Goal: Task Accomplishment & Management: Use online tool/utility

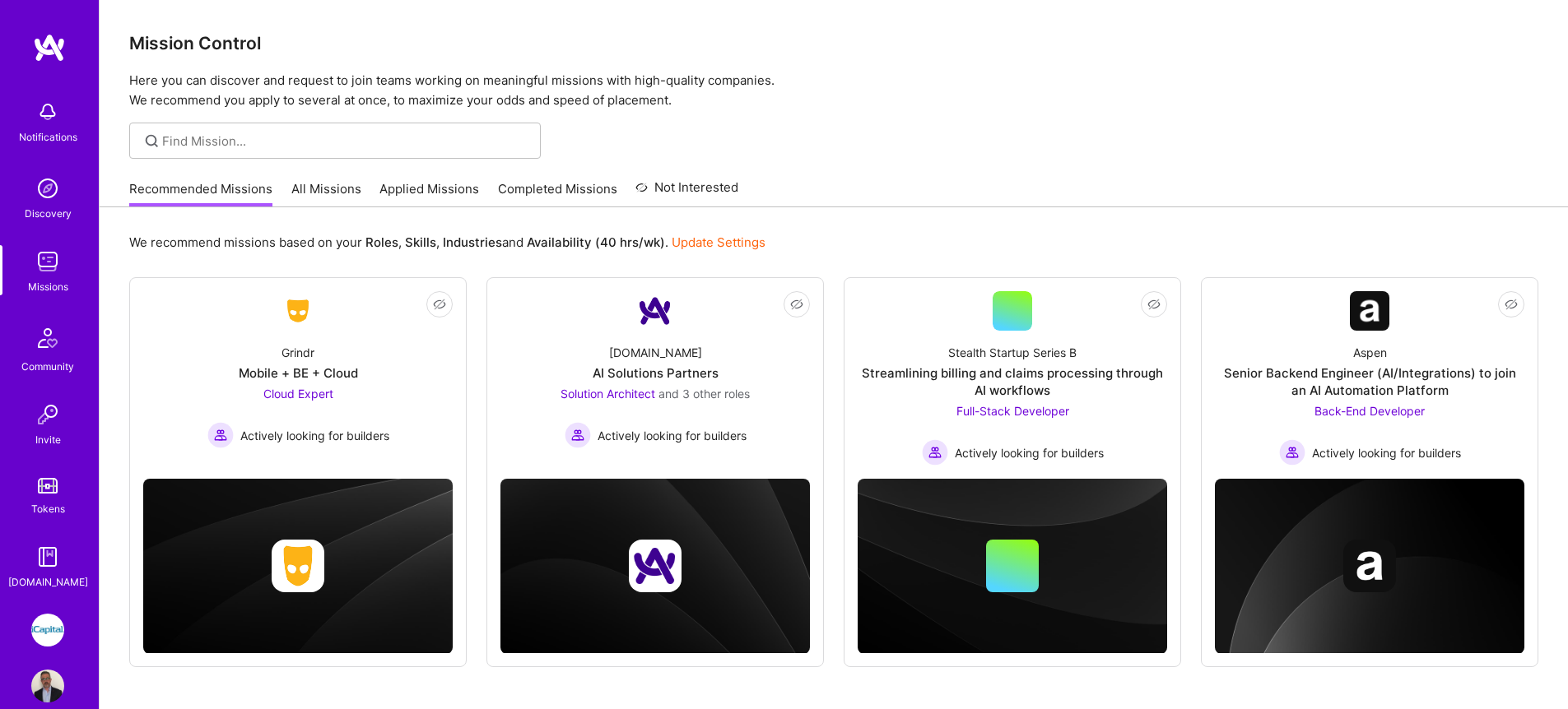
click at [336, 195] on link "All Missions" at bounding box center [326, 194] width 70 height 27
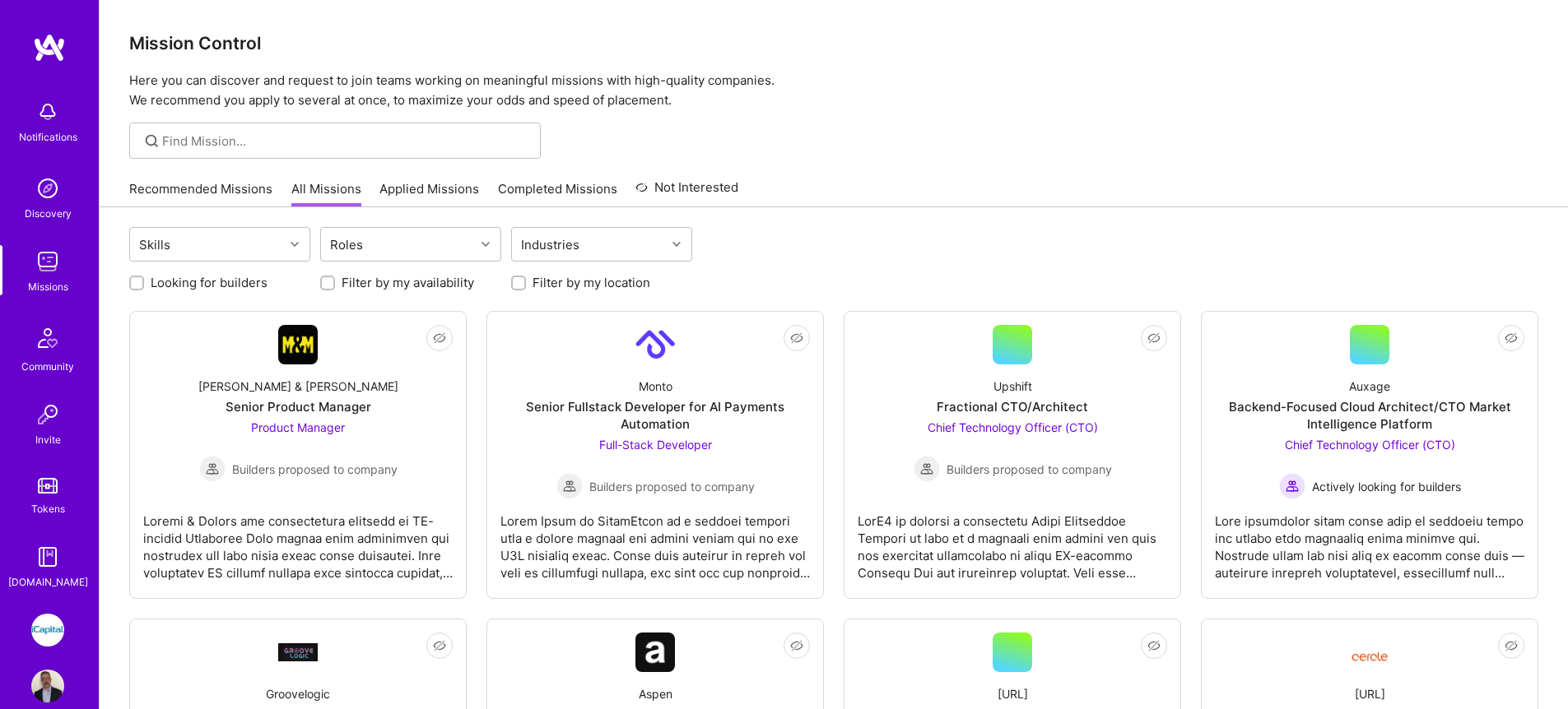
click at [457, 192] on link "Applied Missions" at bounding box center [429, 194] width 100 height 27
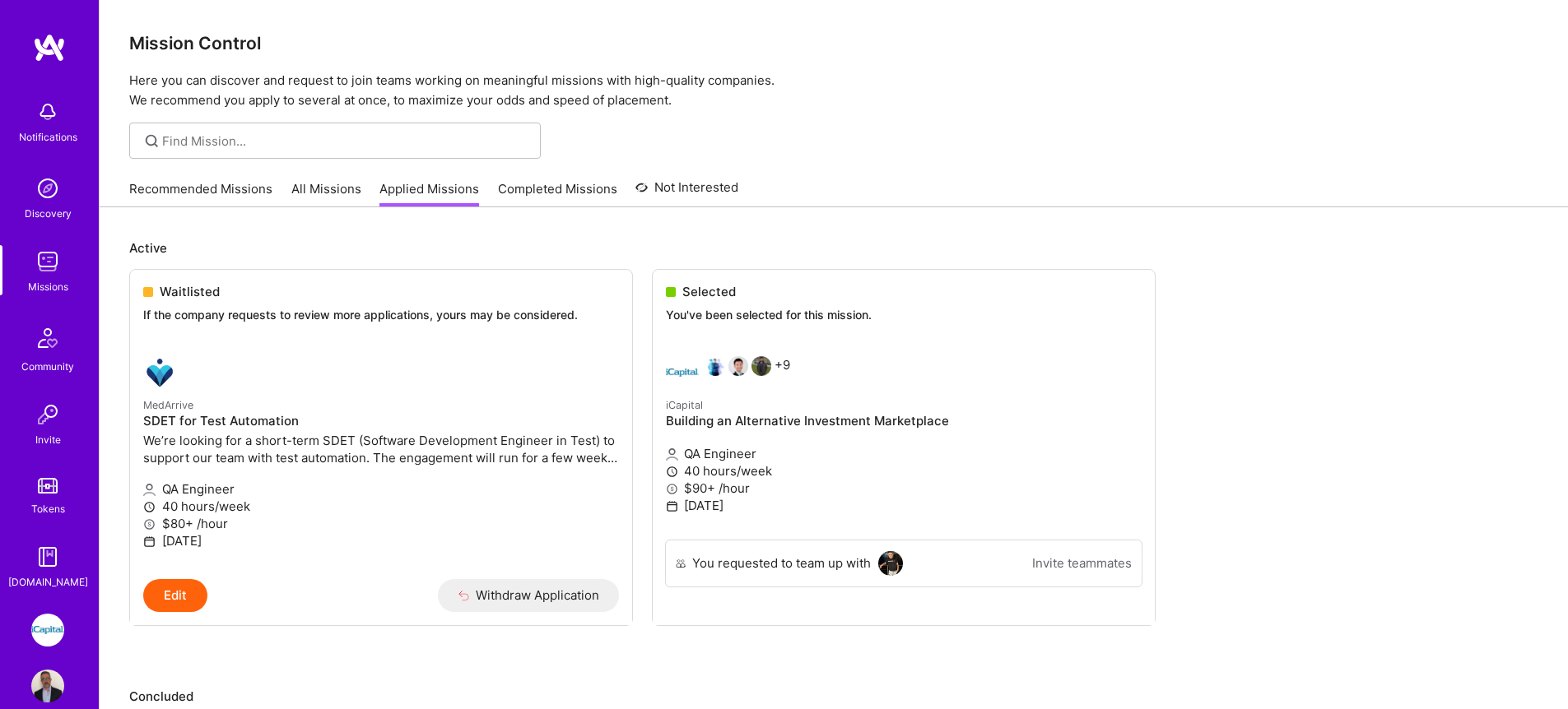
click at [38, 620] on img at bounding box center [48, 631] width 33 height 33
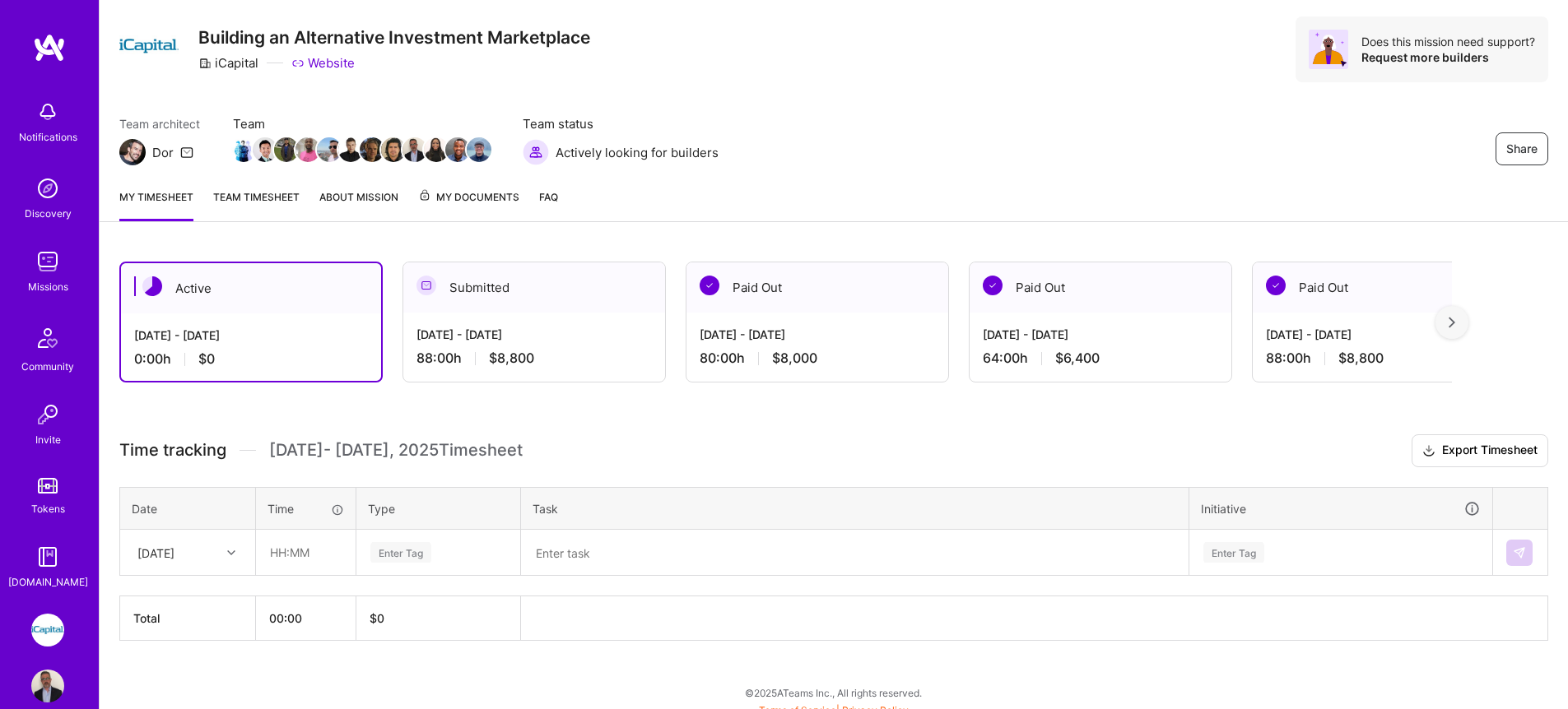
scroll to position [54, 0]
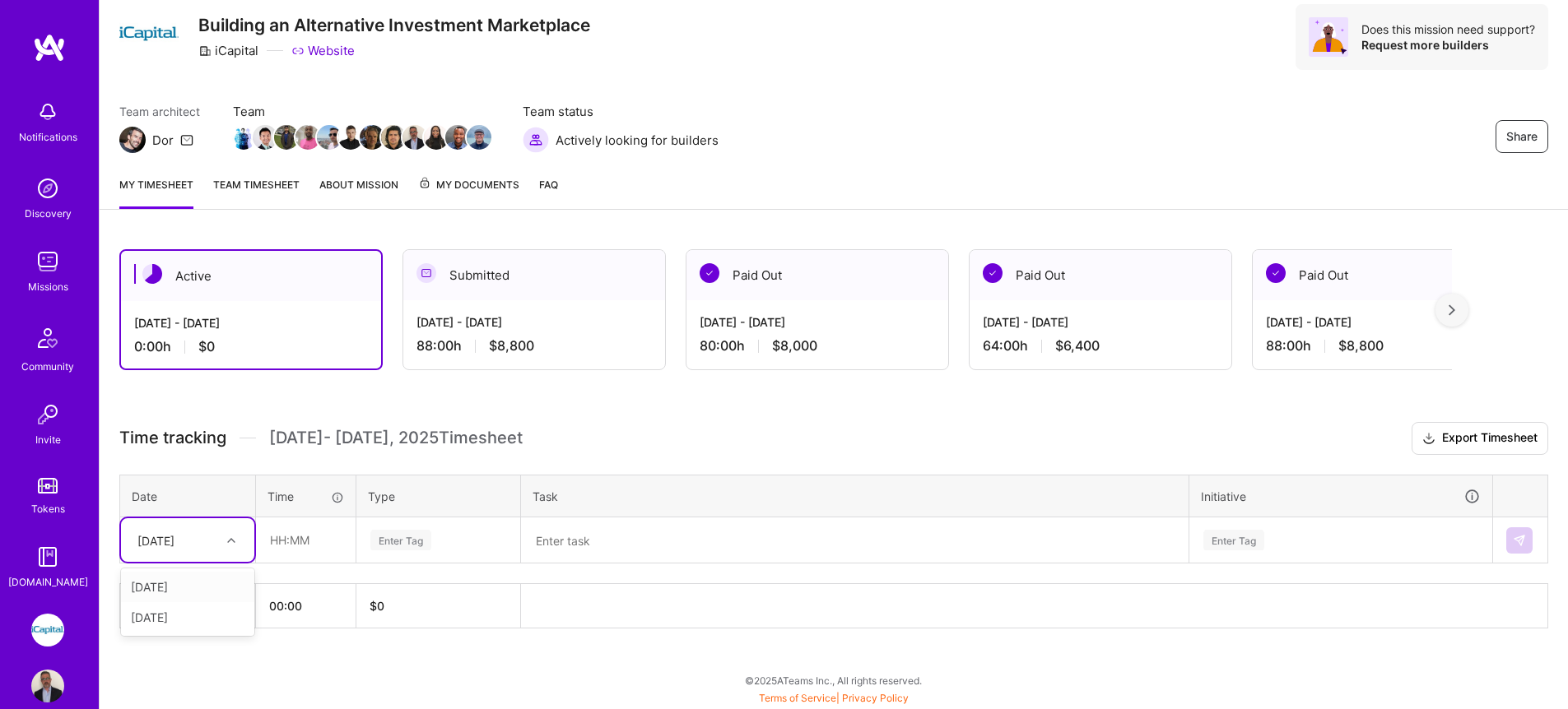
click at [234, 545] on div at bounding box center [233, 540] width 26 height 21
click at [208, 593] on div "[DATE]" at bounding box center [188, 587] width 133 height 31
click at [266, 559] on input "text" at bounding box center [306, 540] width 98 height 44
type input "08:00"
click at [375, 549] on div "Enter Tag" at bounding box center [400, 540] width 61 height 26
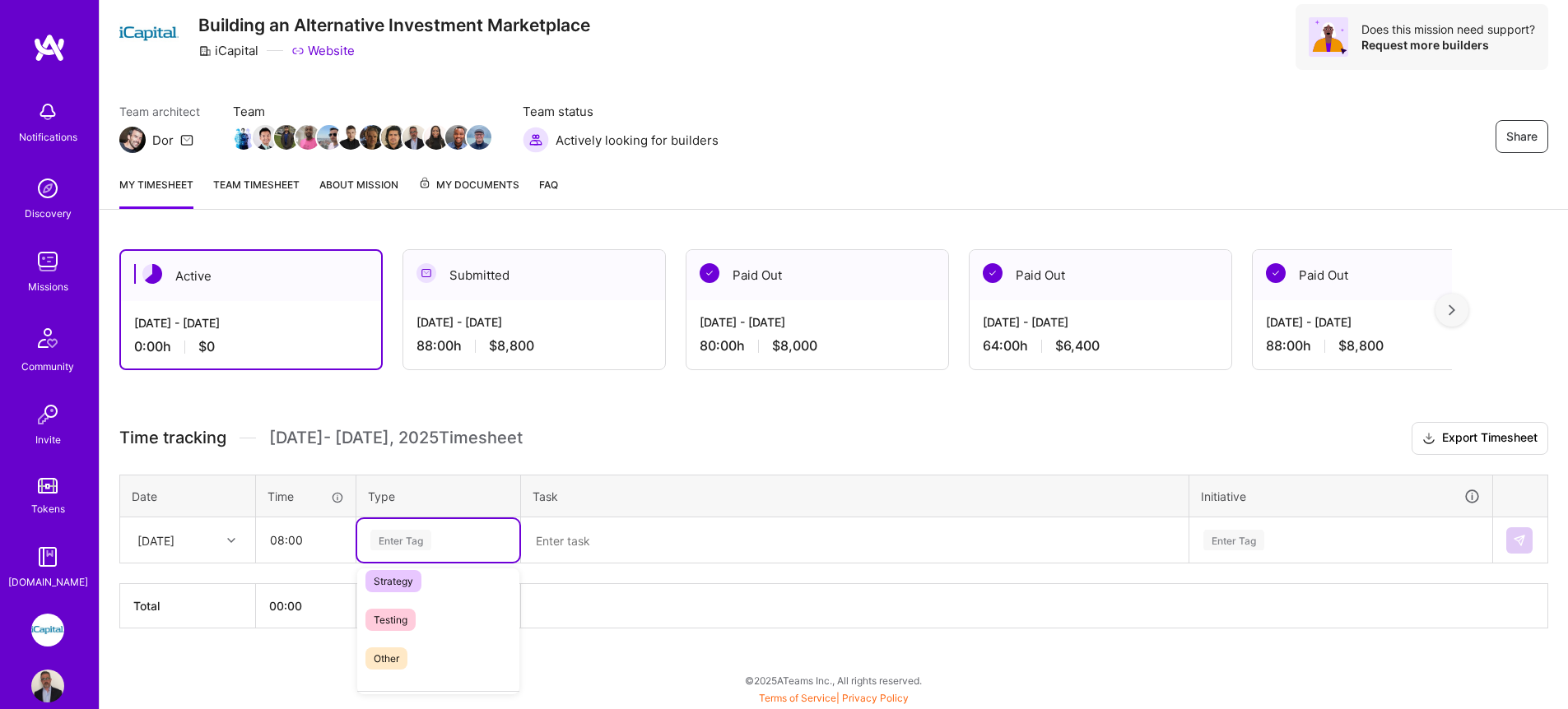
scroll to position [456, 0]
click at [421, 610] on div "Testing" at bounding box center [439, 601] width 162 height 38
click at [548, 553] on textarea at bounding box center [854, 541] width 664 height 43
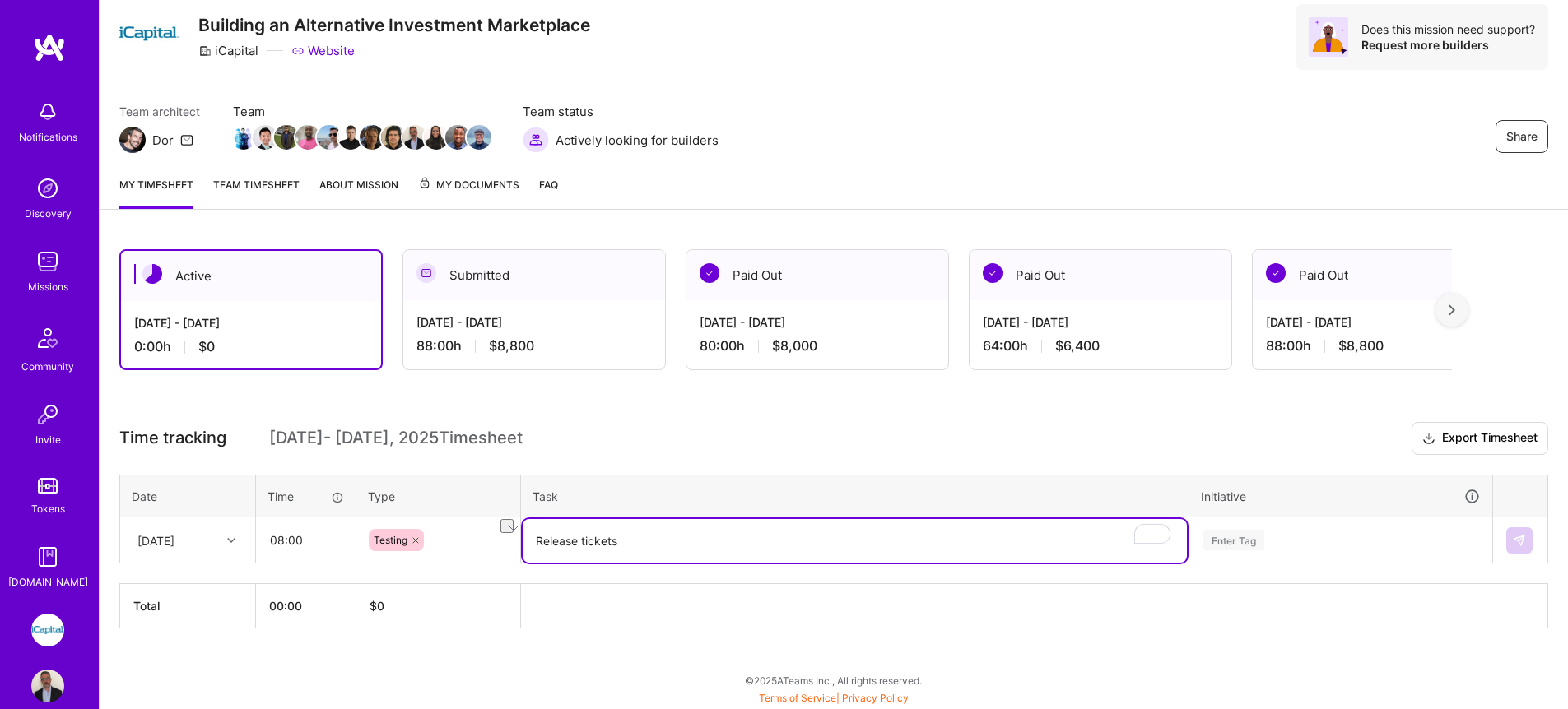
drag, startPoint x: 617, startPoint y: 544, endPoint x: 525, endPoint y: 539, distance: 92.1
click at [525, 539] on textarea "Release tickets" at bounding box center [854, 541] width 664 height 44
type textarea "Release tickets"
click at [1280, 535] on div "Enter Tag" at bounding box center [1341, 541] width 301 height 43
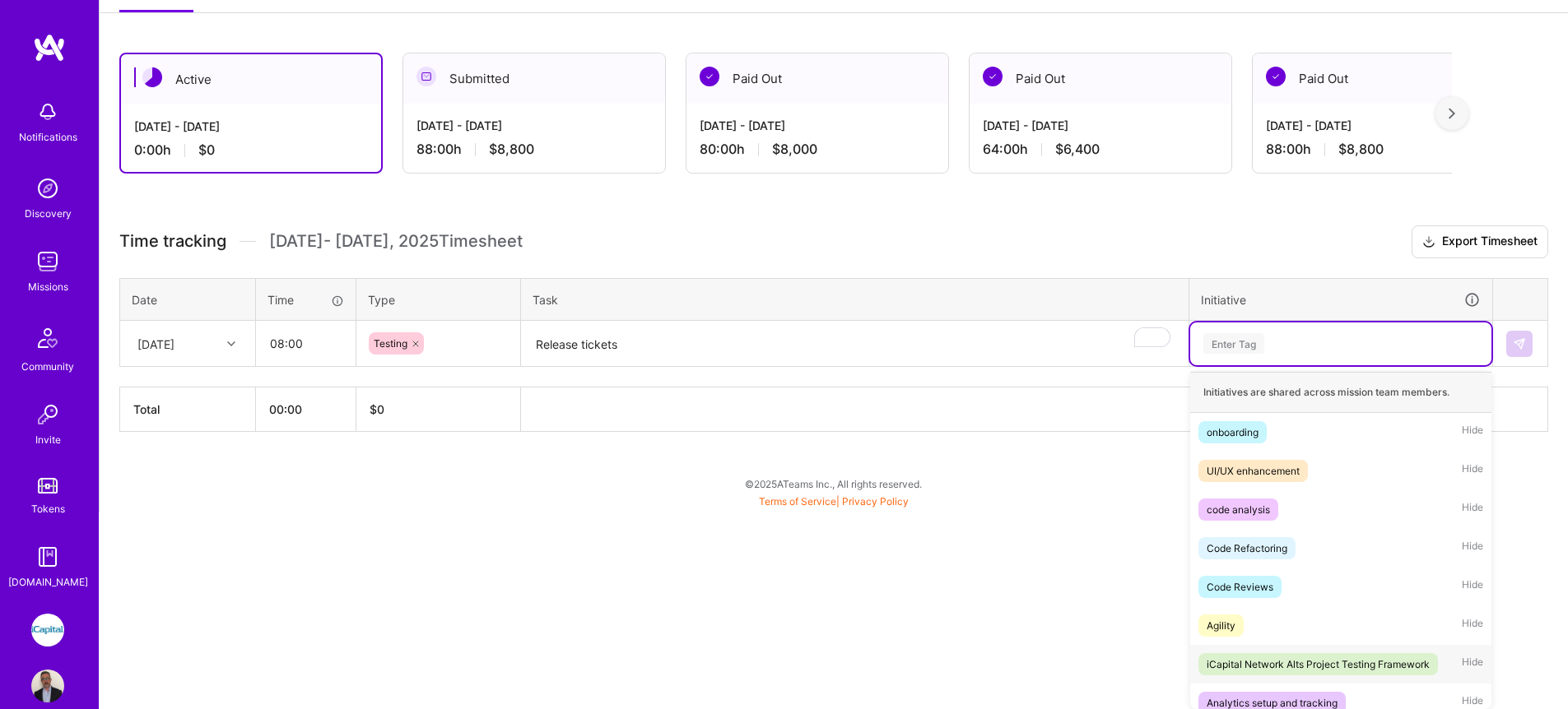
click at [1272, 661] on div "iCapital Network Alts Project Testing Framework" at bounding box center [1318, 665] width 223 height 17
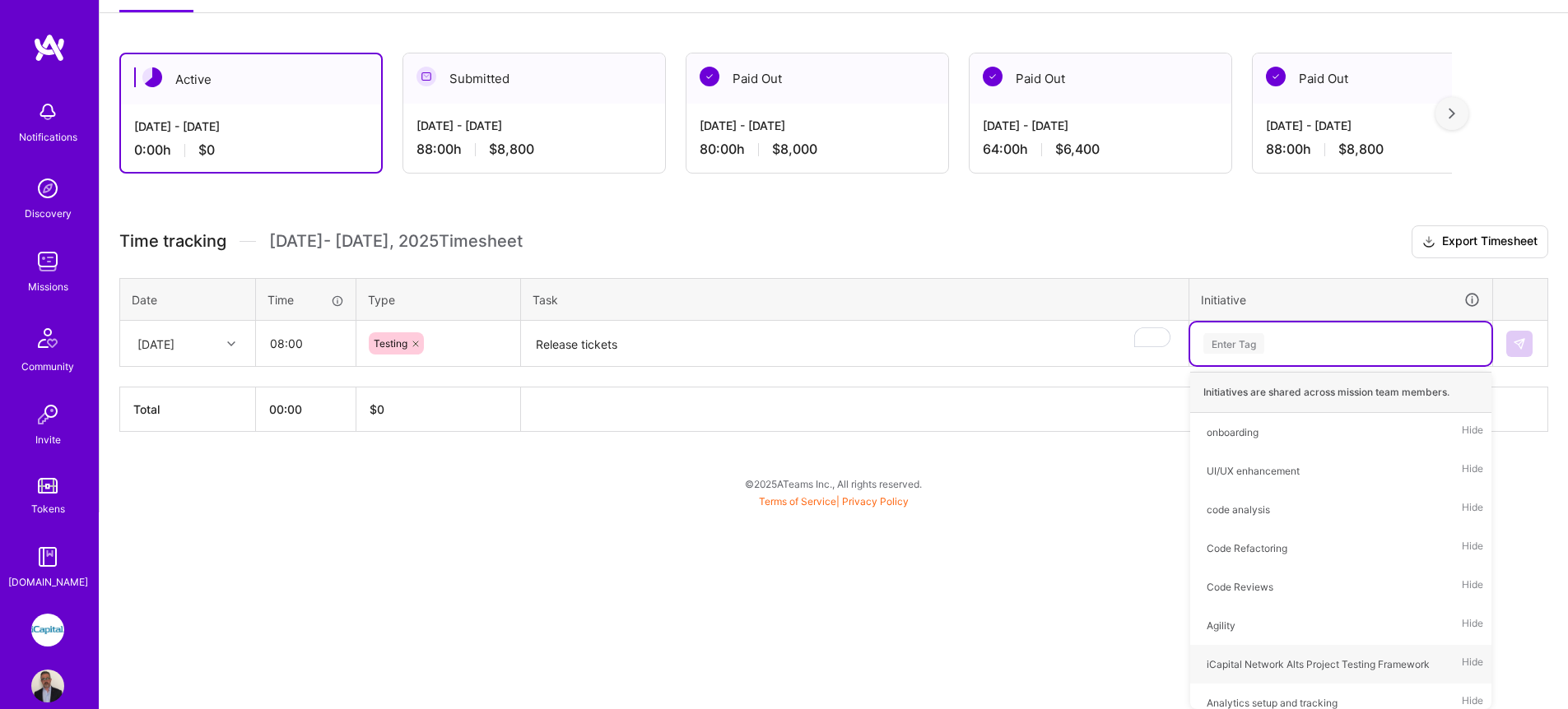
scroll to position [54, 0]
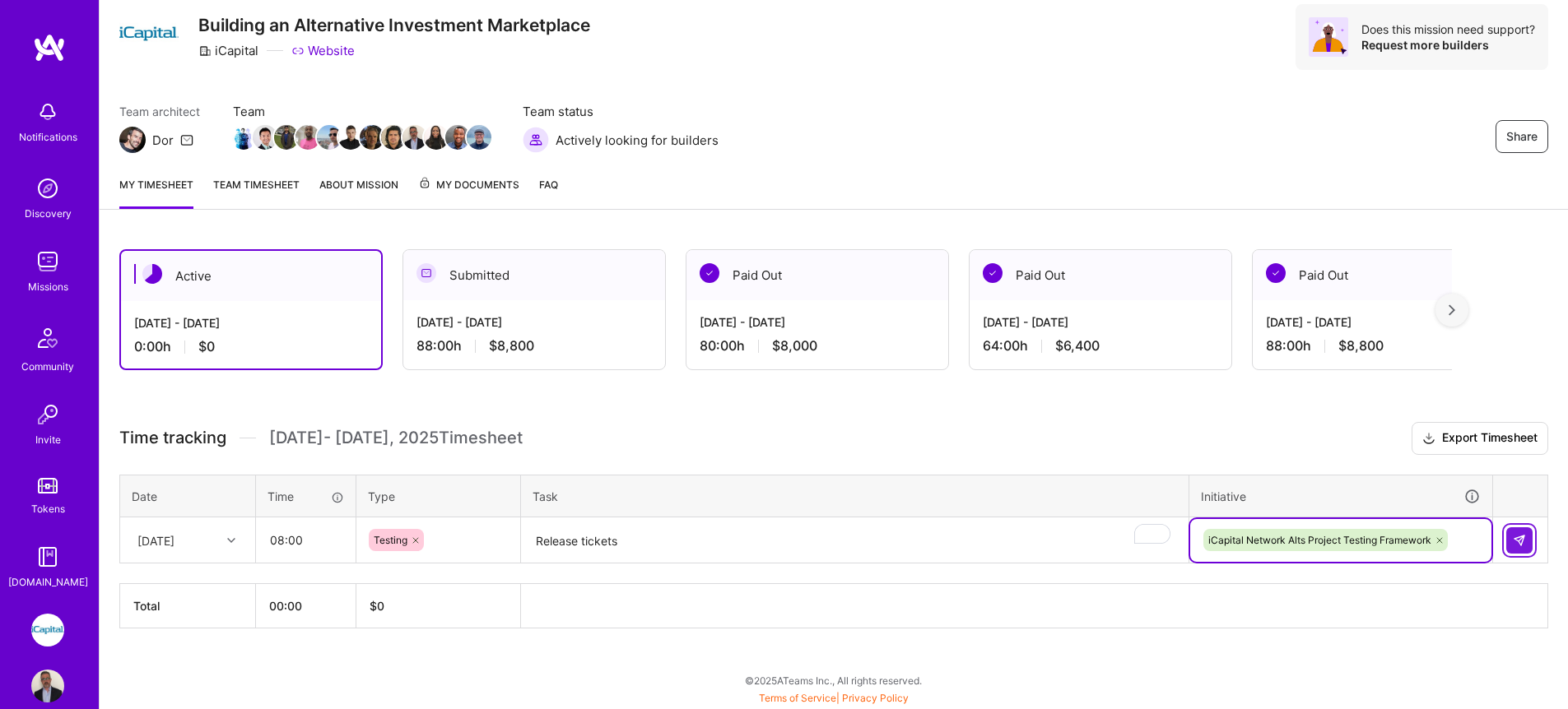
click at [1515, 534] on img at bounding box center [1519, 540] width 13 height 13
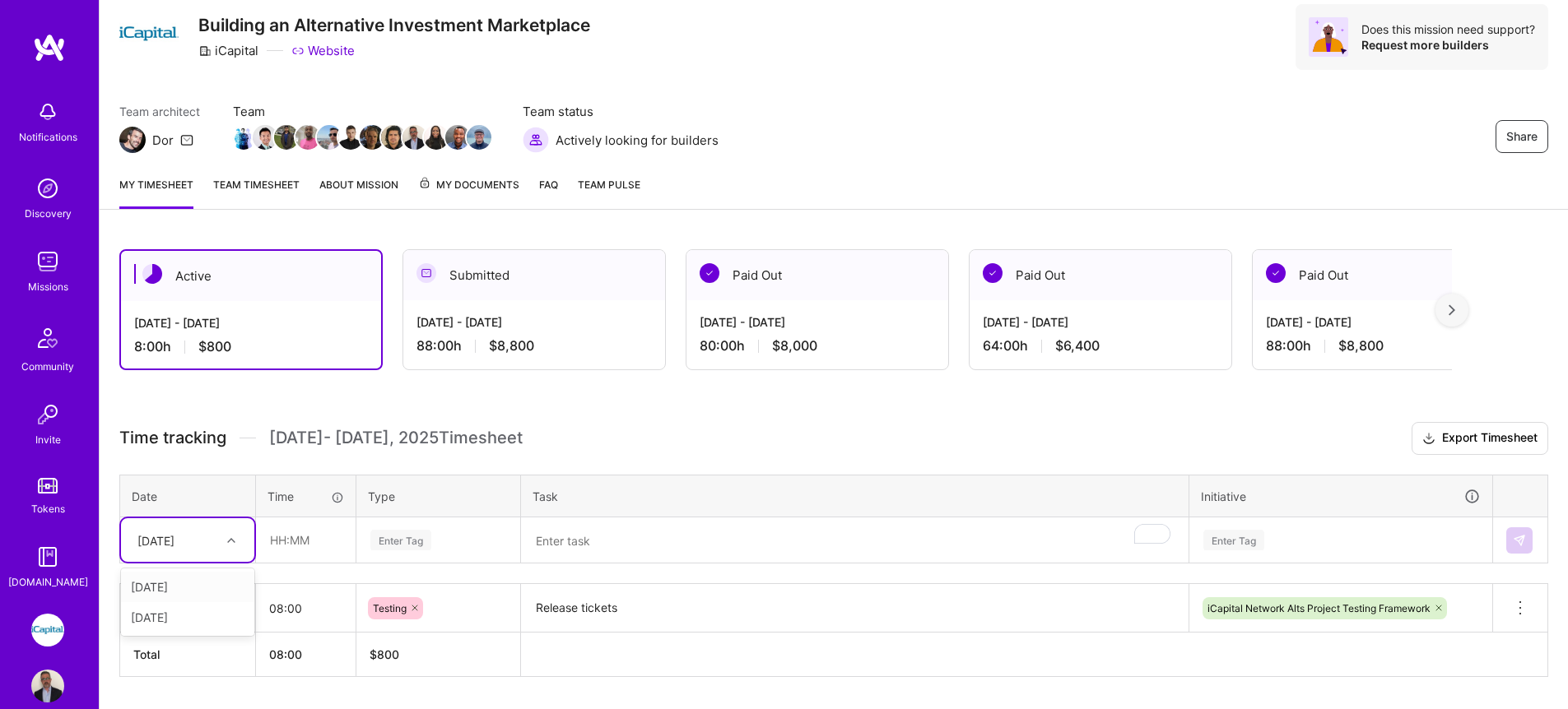
click at [174, 546] on div "[DATE]" at bounding box center [155, 540] width 37 height 17
click at [189, 589] on div "[DATE]" at bounding box center [188, 587] width 133 height 31
click at [283, 546] on input "text" at bounding box center [306, 540] width 98 height 44
type input "08:00"
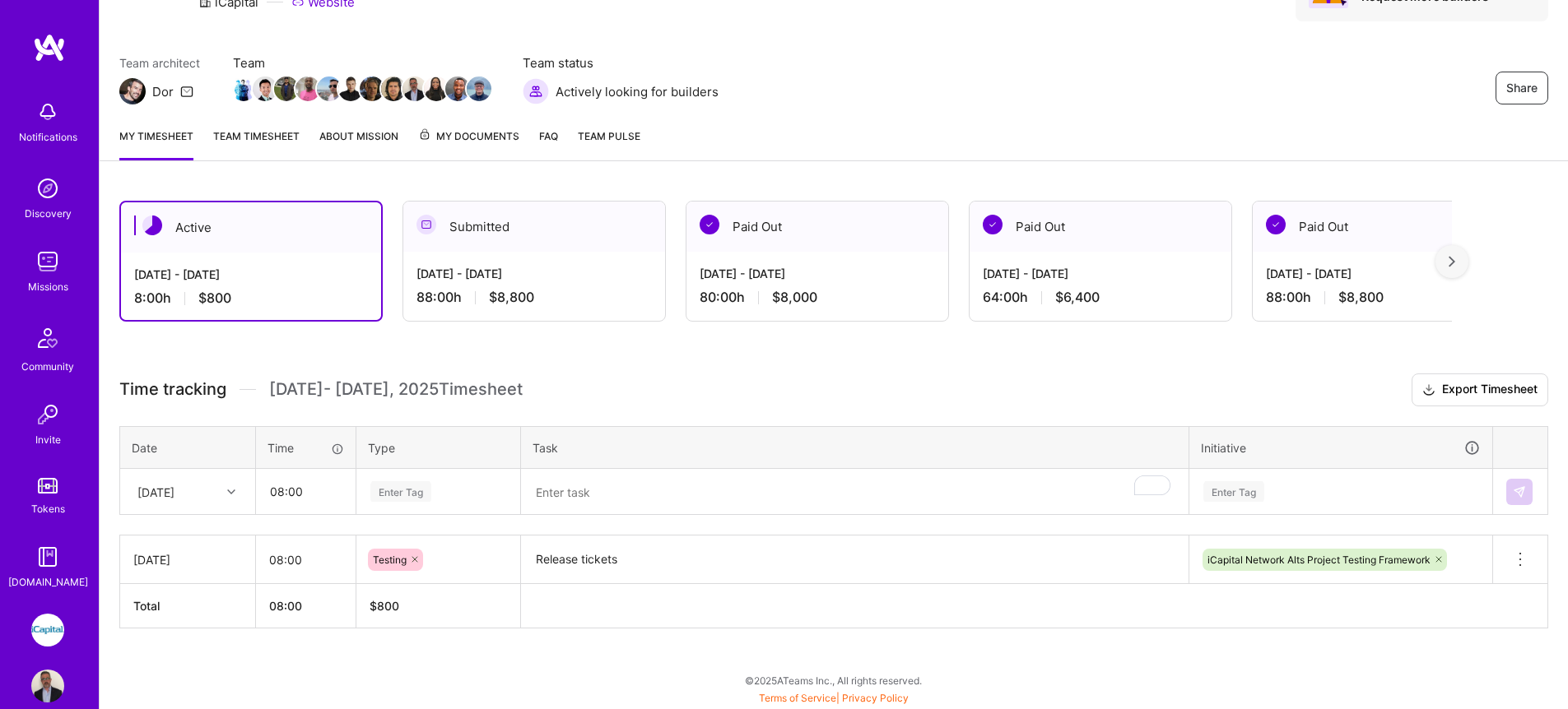
click at [399, 514] on div "Enter Tag" at bounding box center [439, 492] width 162 height 43
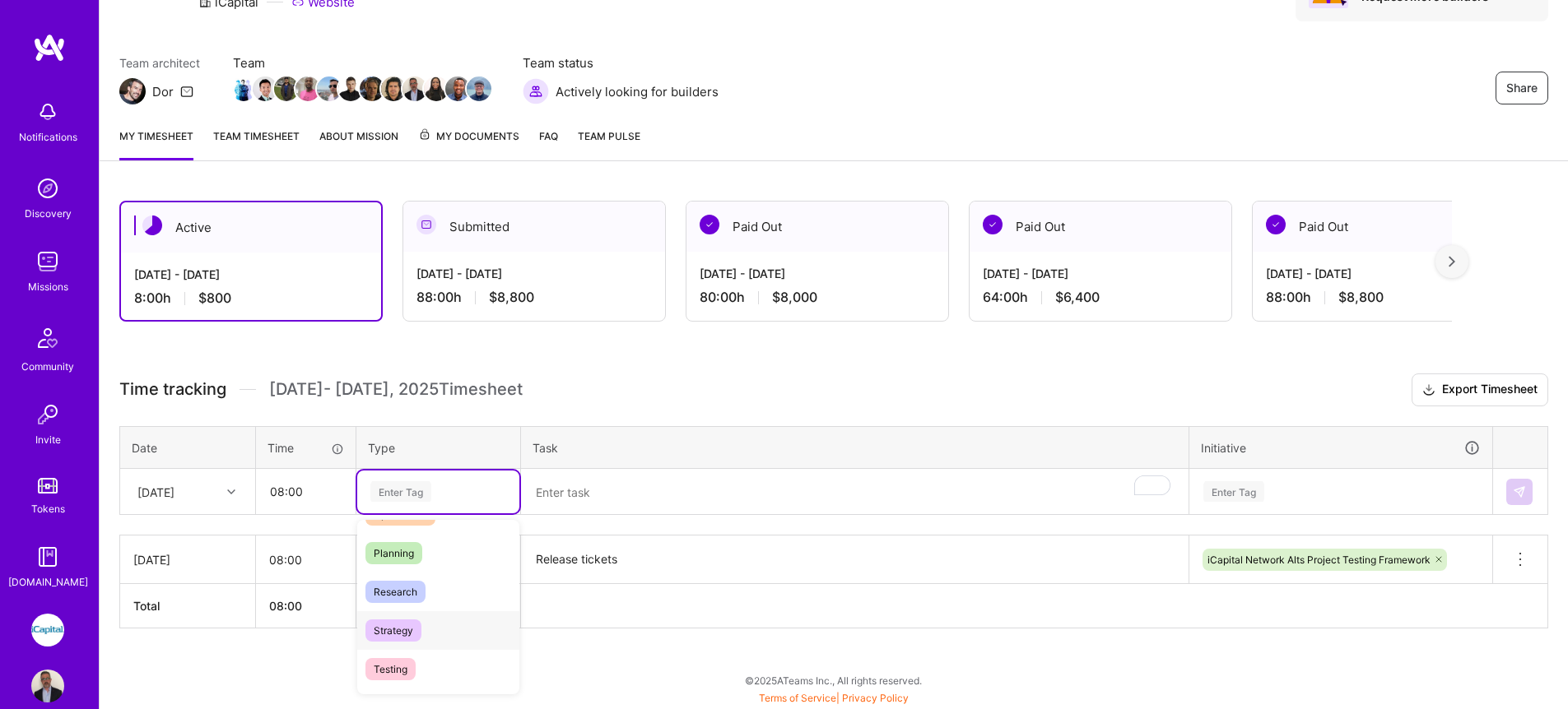
scroll to position [358, 0]
click at [418, 659] on div "Testing" at bounding box center [439, 652] width 162 height 38
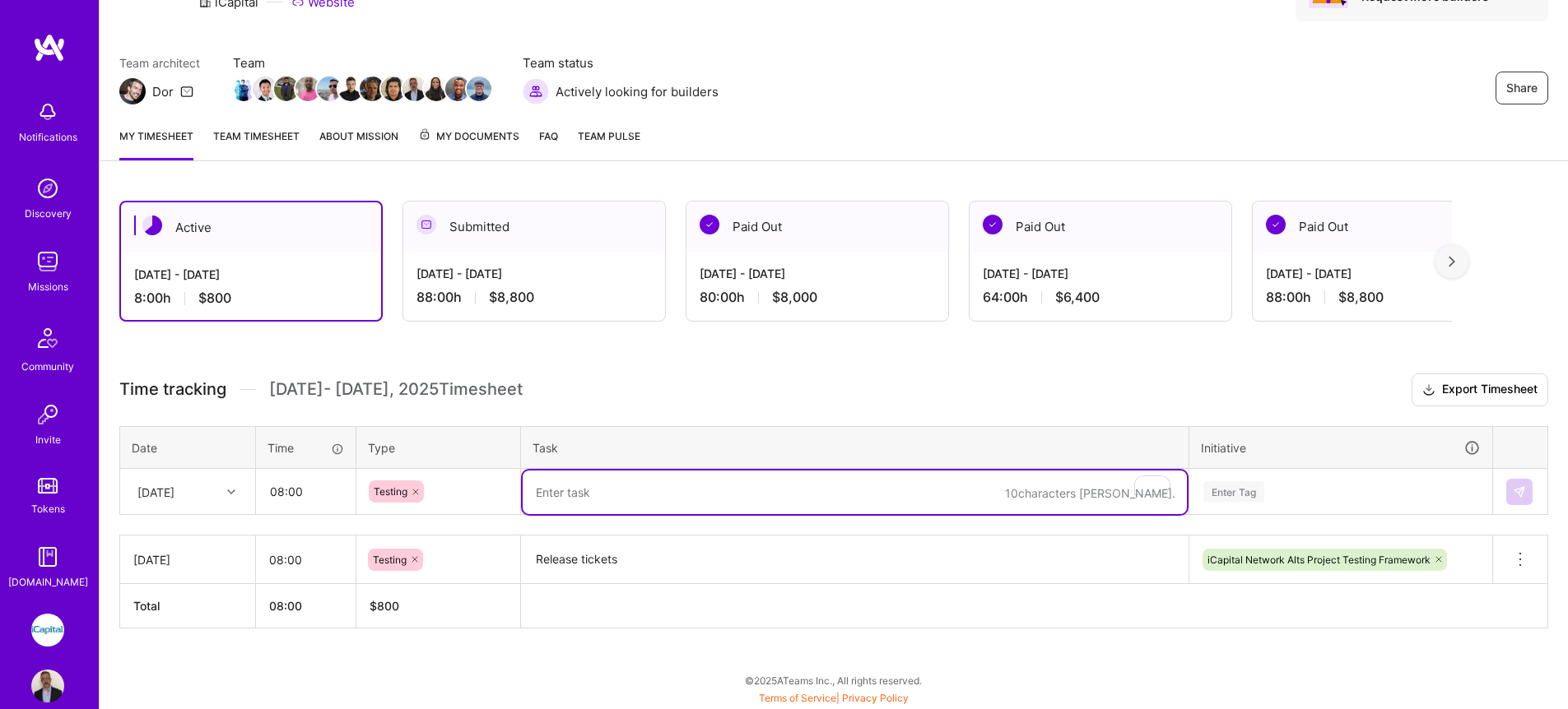
click at [586, 496] on textarea "To enrich screen reader interactions, please activate Accessibility in Grammarl…" at bounding box center [854, 492] width 664 height 44
paste textarea "Release tickets"
type textarea "Release tickets"
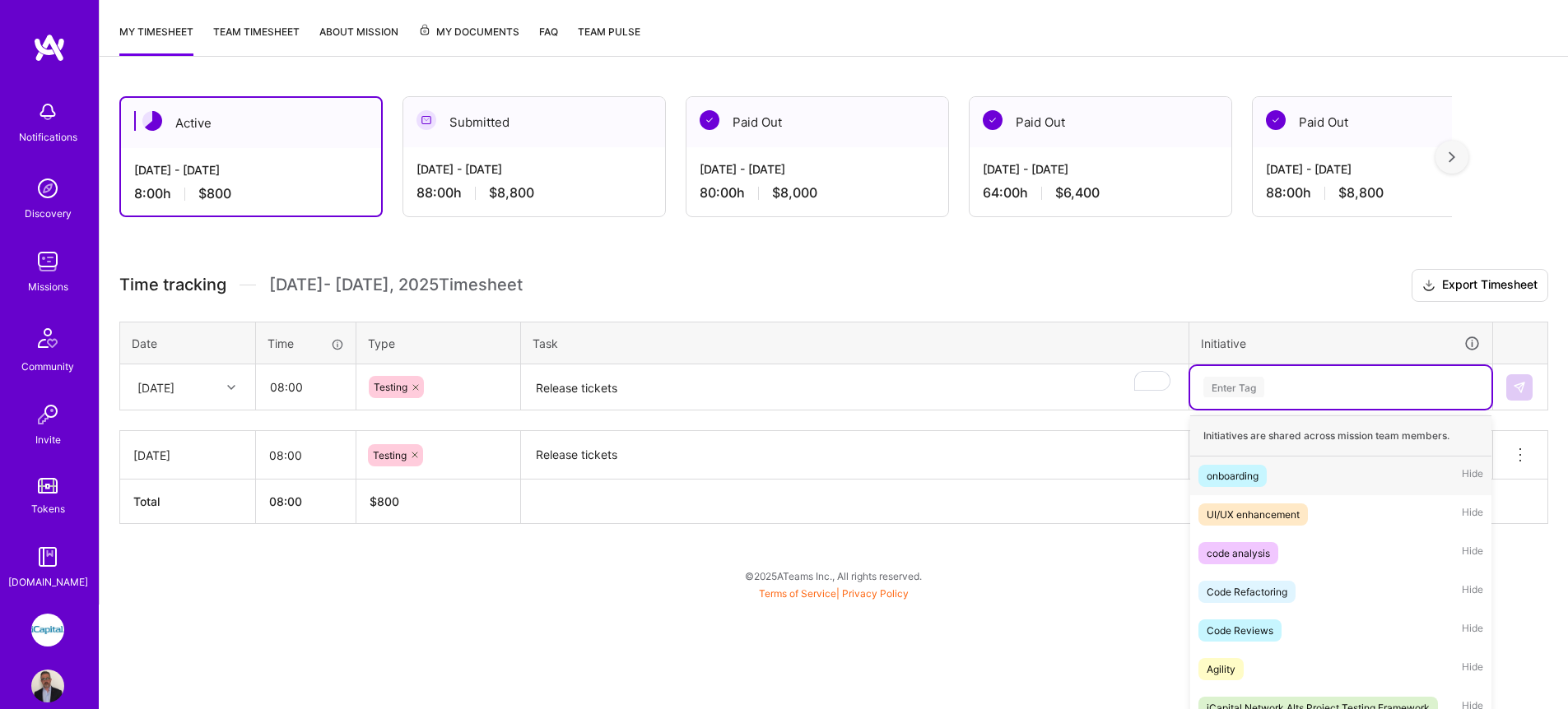
click at [1217, 409] on div "option iCapital Network Alts Project Testing Framework, selected. option onboar…" at bounding box center [1341, 387] width 301 height 43
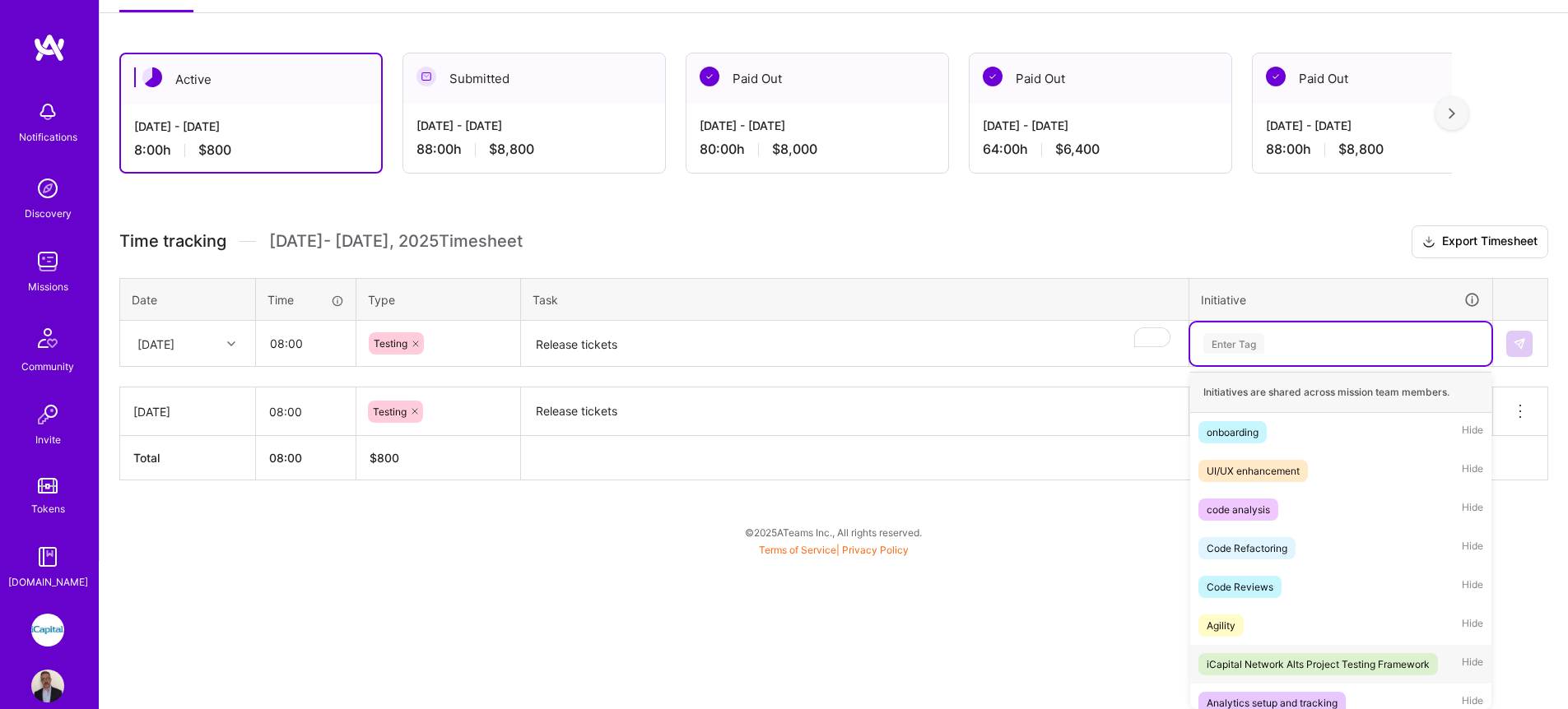
click at [1256, 671] on div "iCapital Network Alts Project Testing Framework" at bounding box center [1318, 665] width 223 height 17
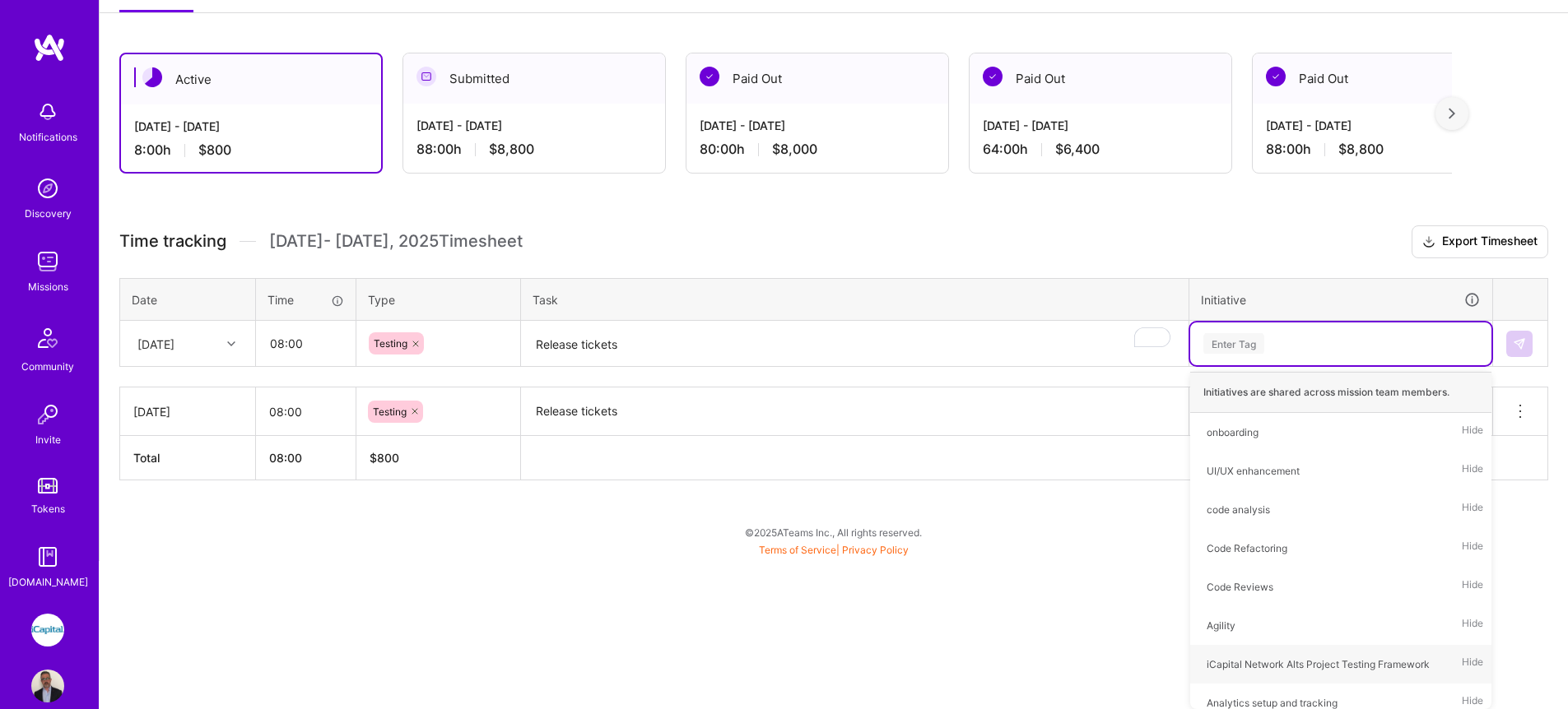
scroll to position [102, 0]
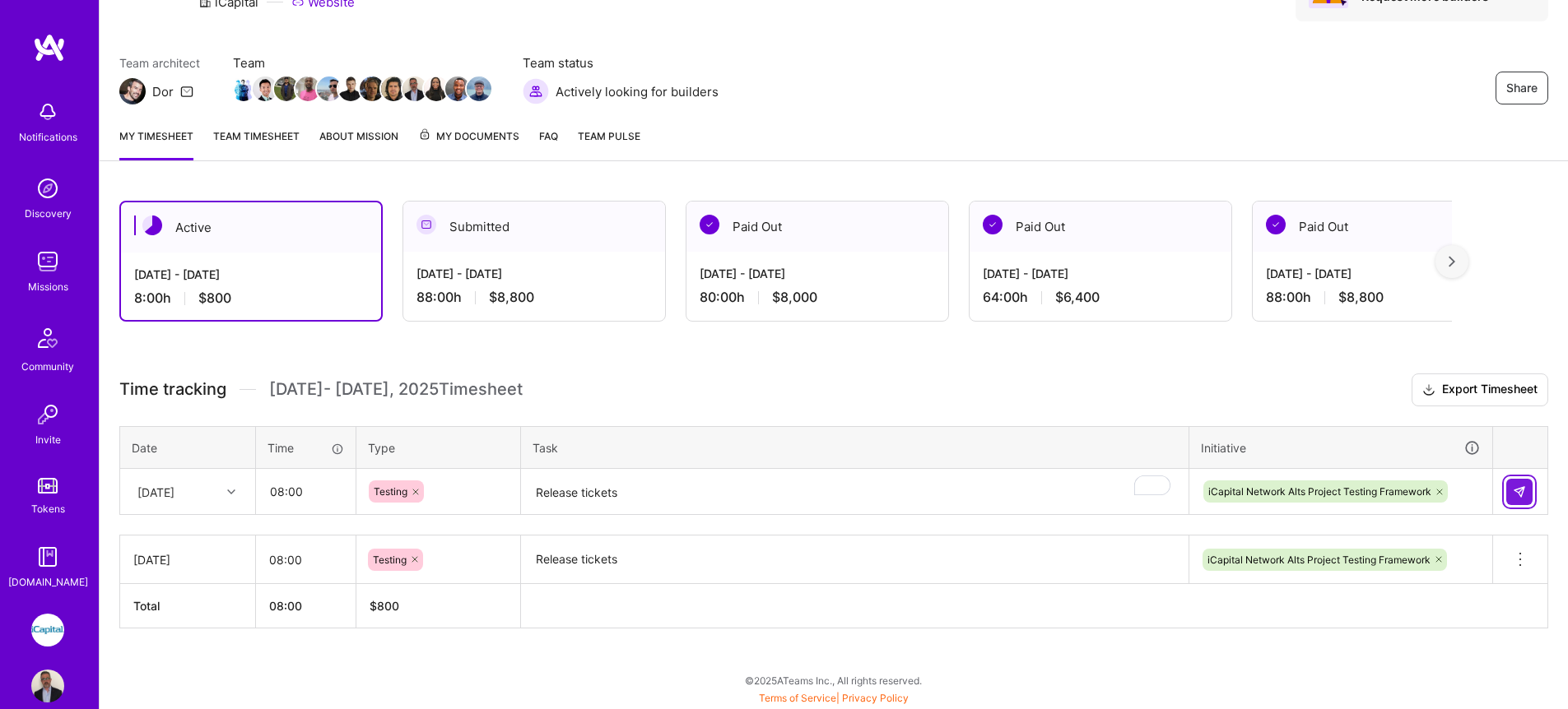
click at [1515, 491] on img at bounding box center [1519, 491] width 13 height 13
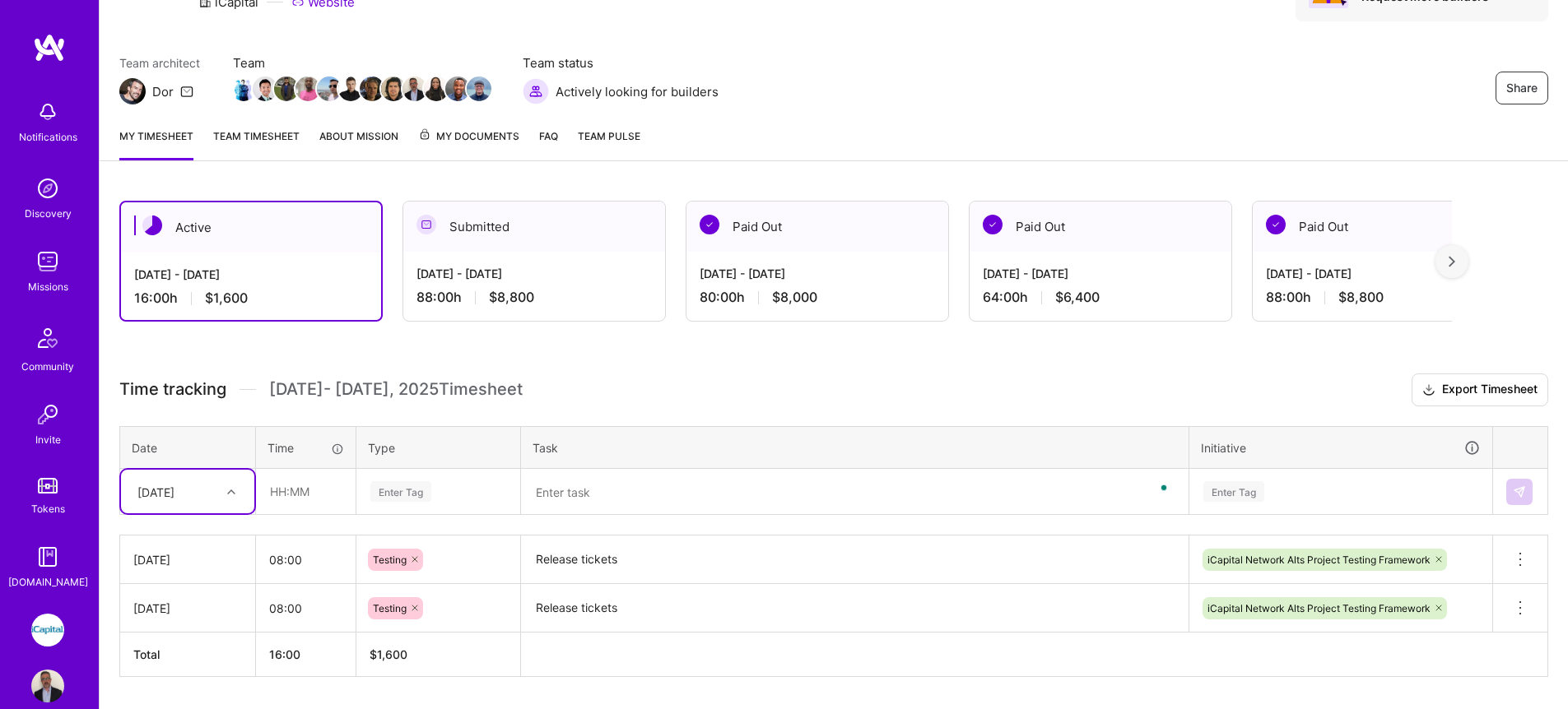
click at [174, 483] on div "[DATE]" at bounding box center [155, 491] width 37 height 17
click at [178, 562] on div "[DATE]" at bounding box center [188, 569] width 133 height 31
click at [290, 493] on input "text" at bounding box center [306, 491] width 98 height 44
type input "08:00"
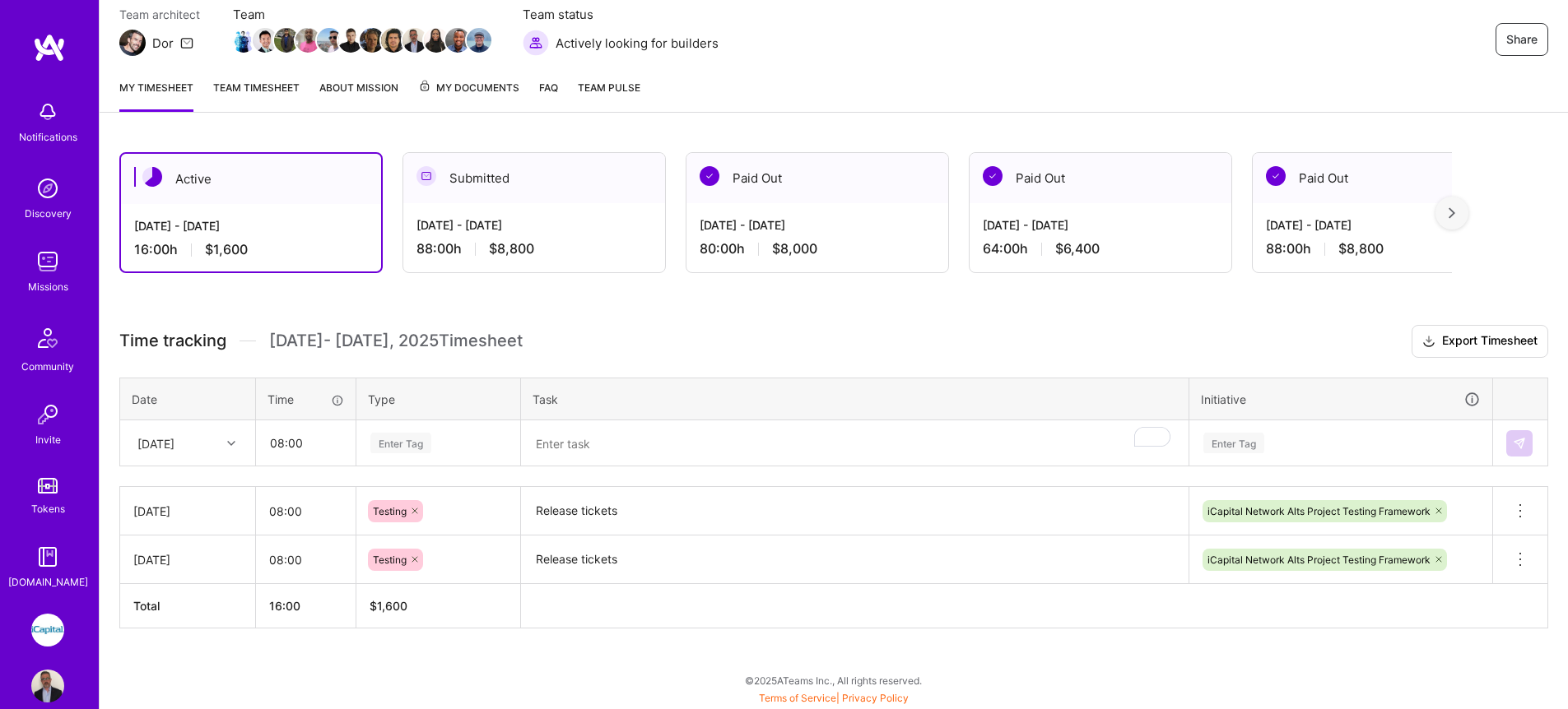
click at [416, 465] on div "Enter Tag" at bounding box center [439, 444] width 162 height 43
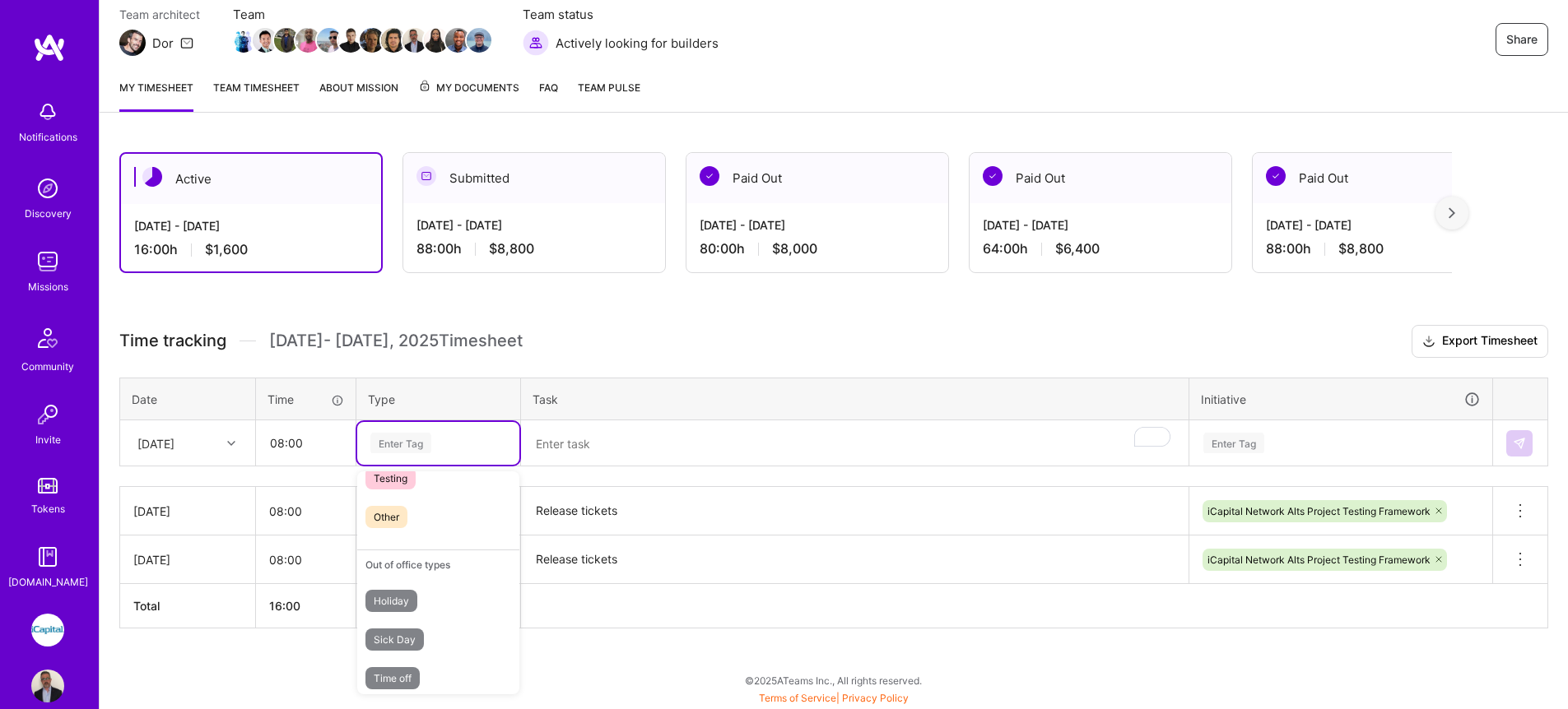
scroll to position [488, 0]
click at [398, 485] on div "Testing" at bounding box center [439, 473] width 162 height 38
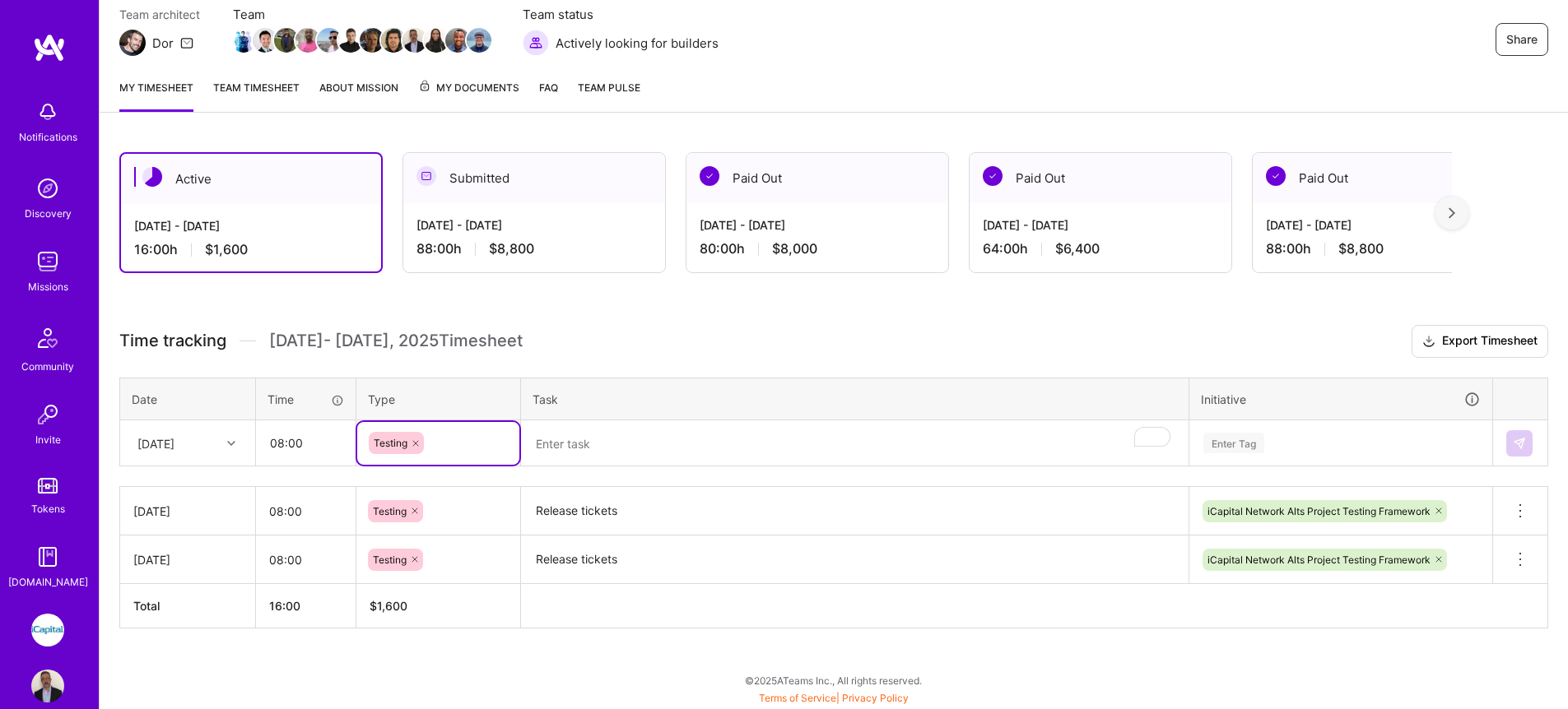
click at [571, 439] on textarea "To enrich screen reader interactions, please activate Accessibility in Grammarl…" at bounding box center [854, 444] width 664 height 44
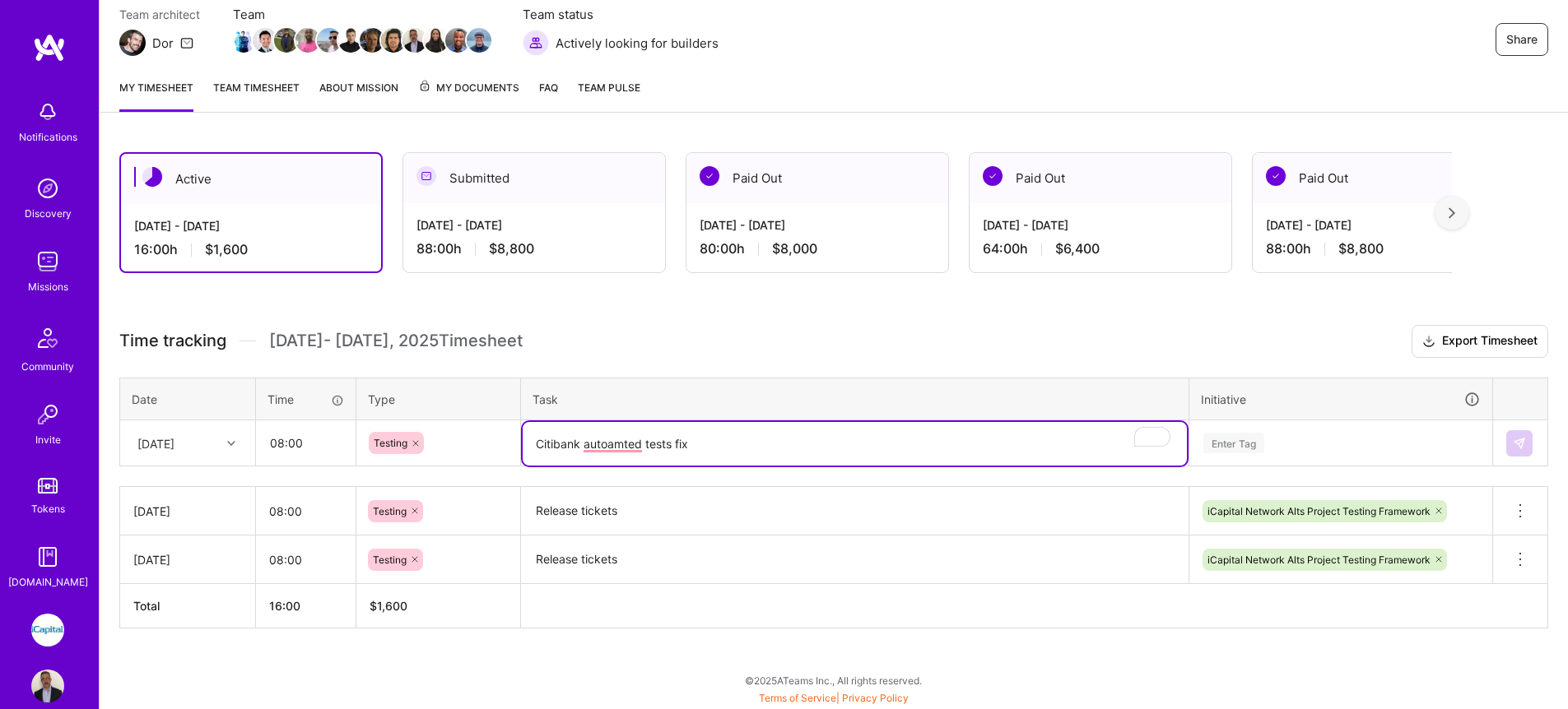
type textarea "Citibank autoamted tests fix"
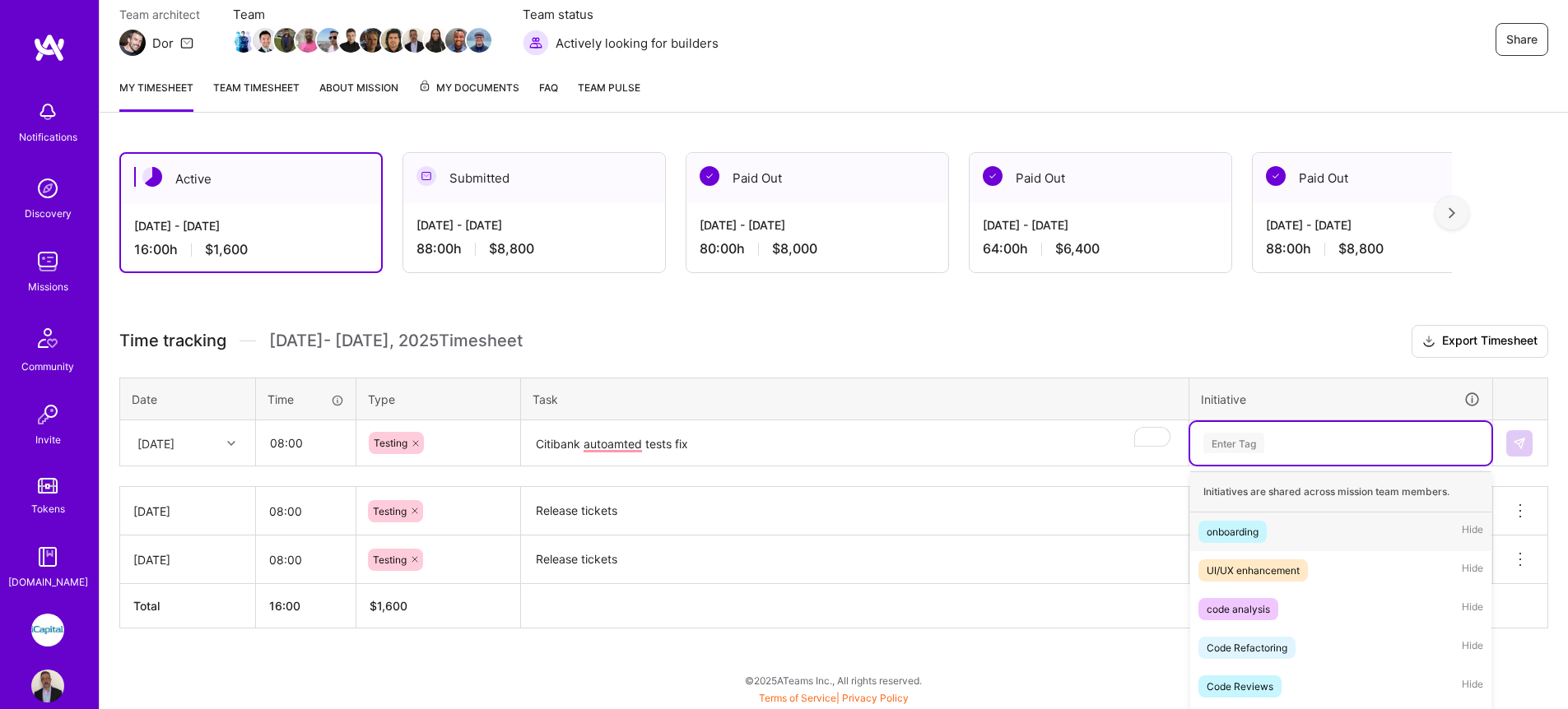
scroll to position [250, 0]
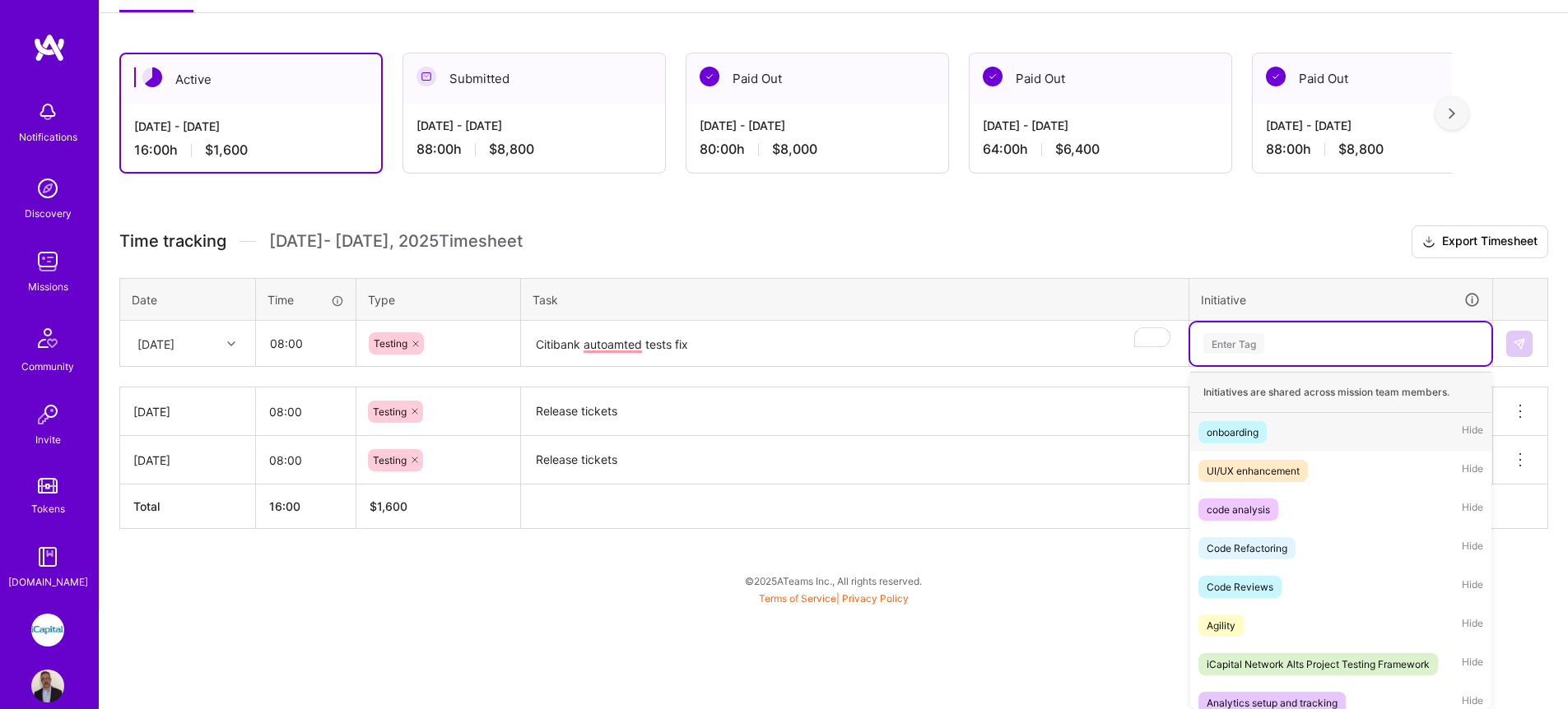
click at [1262, 365] on div "option iCapital Network Alts Project Testing Framework, selected. option onboar…" at bounding box center [1341, 344] width 301 height 43
click at [1297, 660] on div "iCapital Network Alts Project Testing Framework" at bounding box center [1318, 665] width 223 height 17
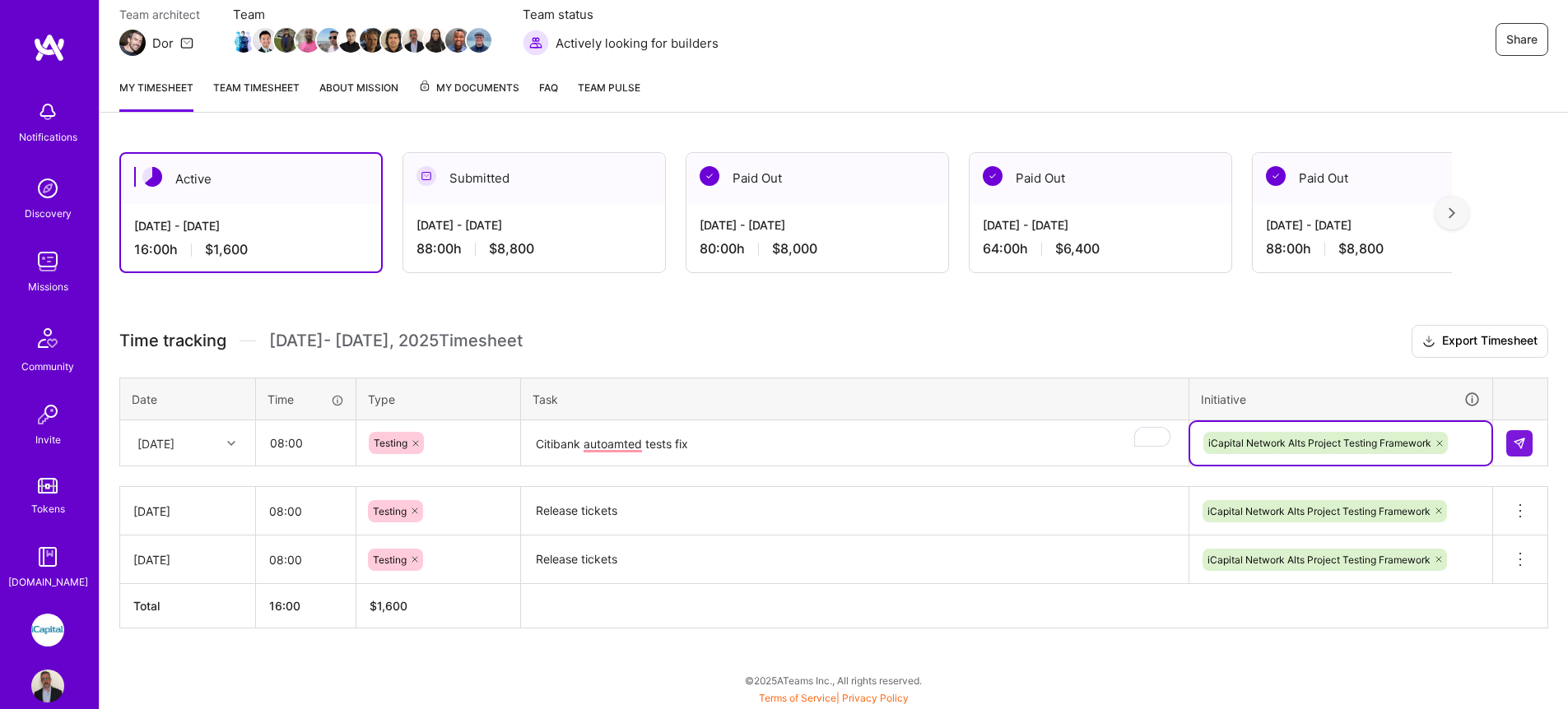
scroll to position [151, 0]
click at [1514, 445] on img at bounding box center [1519, 443] width 13 height 13
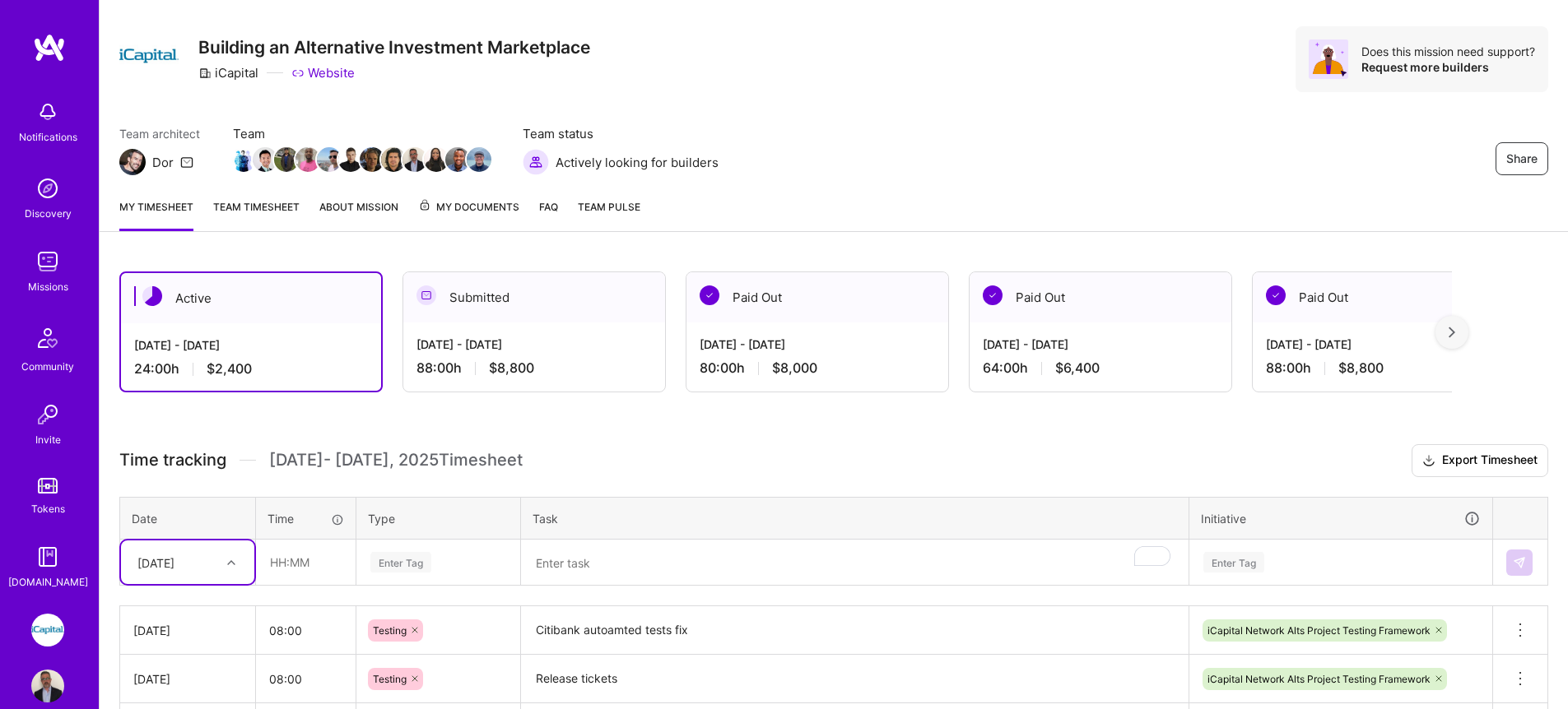
scroll to position [0, 0]
